Goal: Navigation & Orientation: Find specific page/section

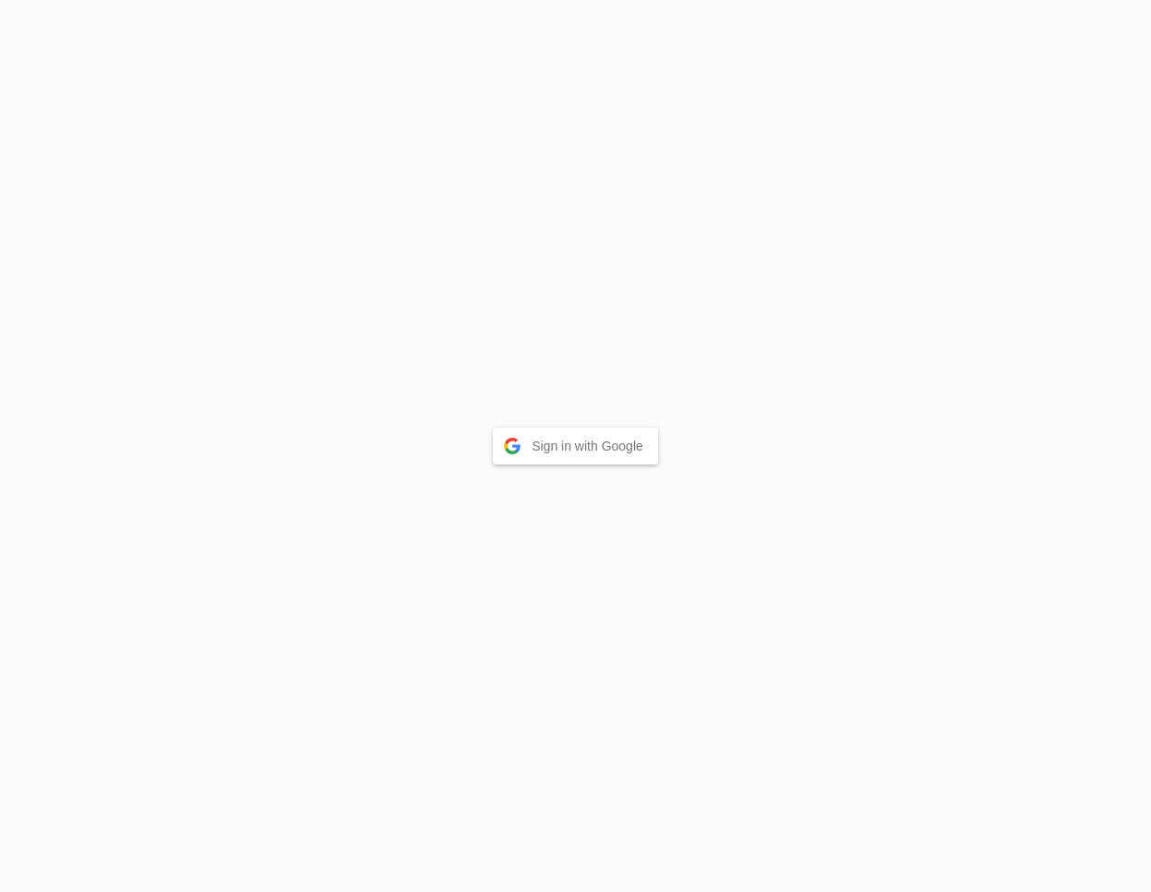
click at [586, 459] on button "Sign in with Google" at bounding box center [575, 446] width 165 height 37
